Goal: Find contact information: Find contact information

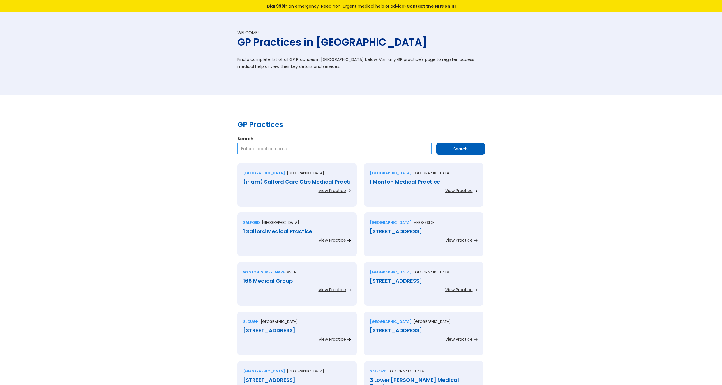
click at [321, 146] on input "Search" at bounding box center [334, 148] width 194 height 11
type input "kimberlow"
click at [454, 152] on input "Search" at bounding box center [460, 149] width 49 height 12
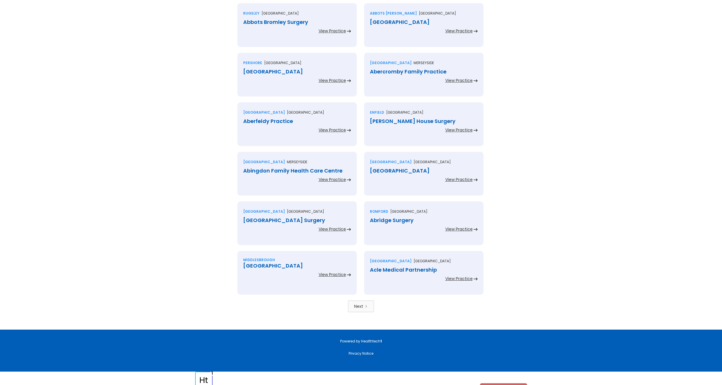
scroll to position [1116, 0]
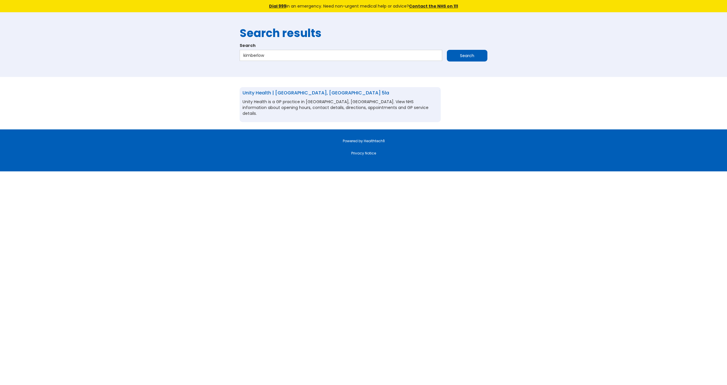
click at [306, 92] on link "Unity Health | York, North yorkshire, yo10 5la" at bounding box center [315, 92] width 147 height 7
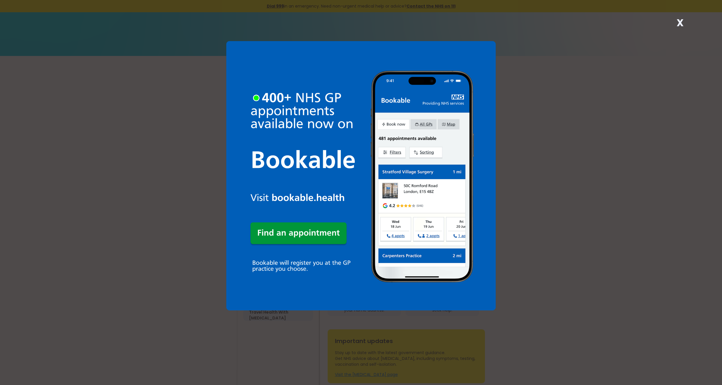
click at [680, 21] on strong "X" at bounding box center [680, 23] width 7 height 14
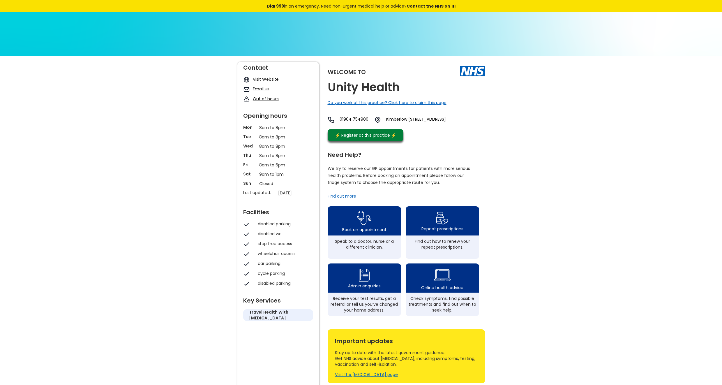
click at [262, 89] on link "Email us" at bounding box center [261, 89] width 17 height 6
